Goal: Task Accomplishment & Management: Manage account settings

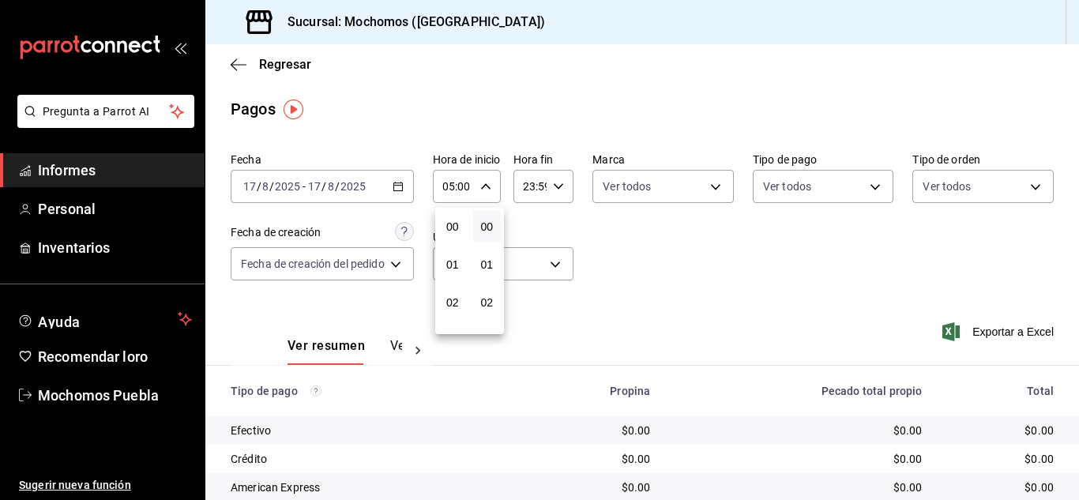
scroll to position [190, 0]
drag, startPoint x: 0, startPoint y: 0, endPoint x: 536, endPoint y: 64, distance: 539.5
click at [540, 65] on div at bounding box center [539, 250] width 1079 height 500
click at [231, 56] on div "Regresar" at bounding box center [642, 64] width 874 height 40
click at [237, 66] on icon "button" at bounding box center [239, 65] width 16 height 14
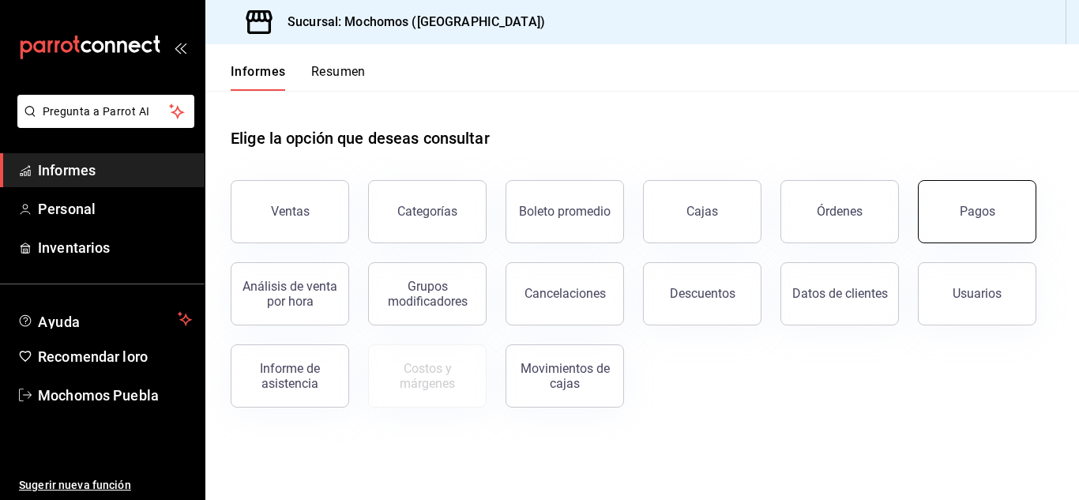
click at [1010, 200] on button "Pagos" at bounding box center [977, 211] width 119 height 63
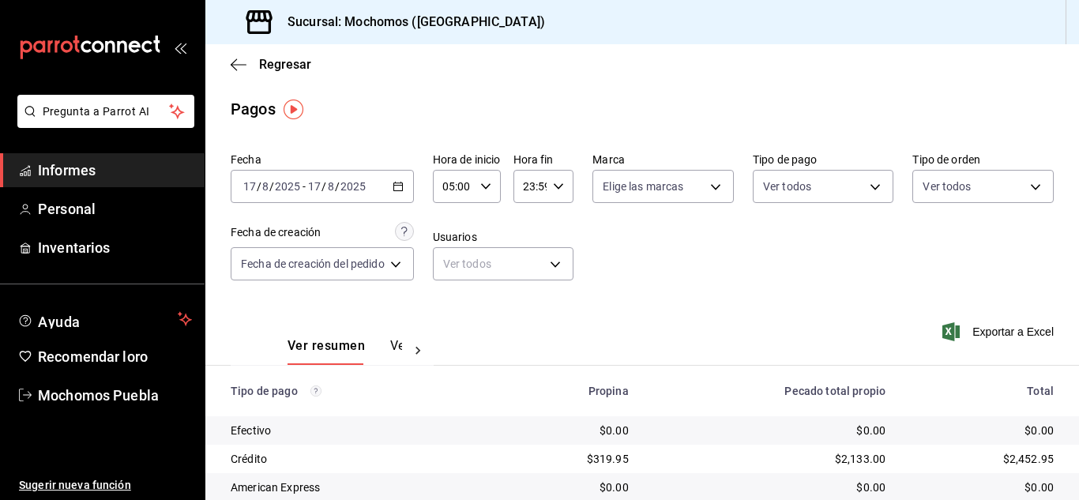
click at [612, 87] on main "Regresar Pagos Fecha [DATE] [DATE] - [DATE] [DATE] Hora de inicio 05:00 Hora de…" at bounding box center [642, 385] width 874 height 682
click at [233, 59] on icon "button" at bounding box center [239, 65] width 16 height 14
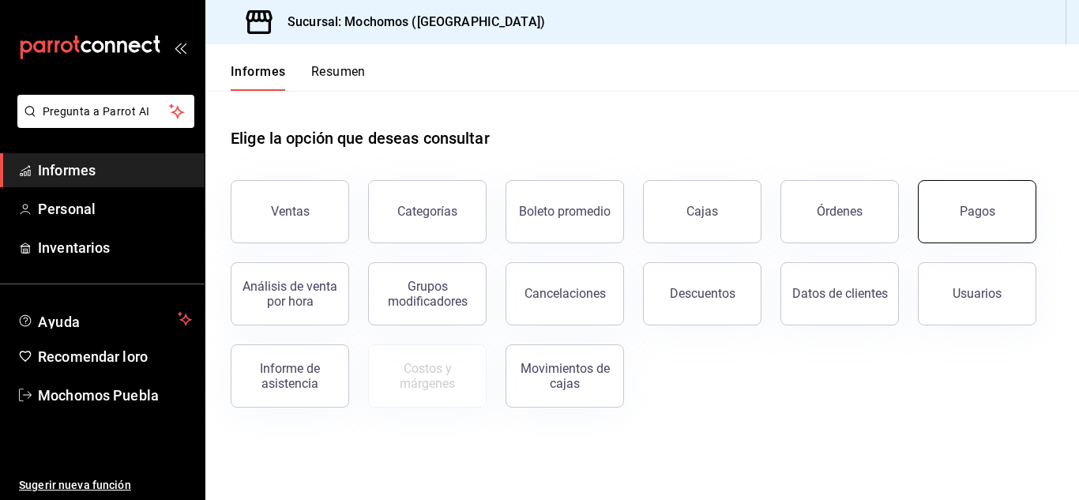
click at [961, 213] on font "Pagos" at bounding box center [978, 211] width 36 height 15
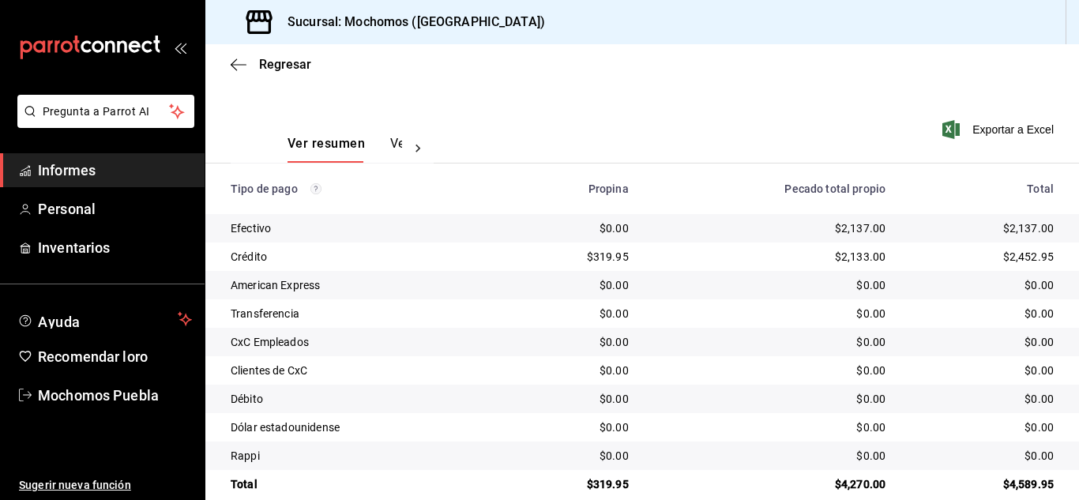
scroll to position [227, 0]
